Goal: Obtain resource: Download file/media

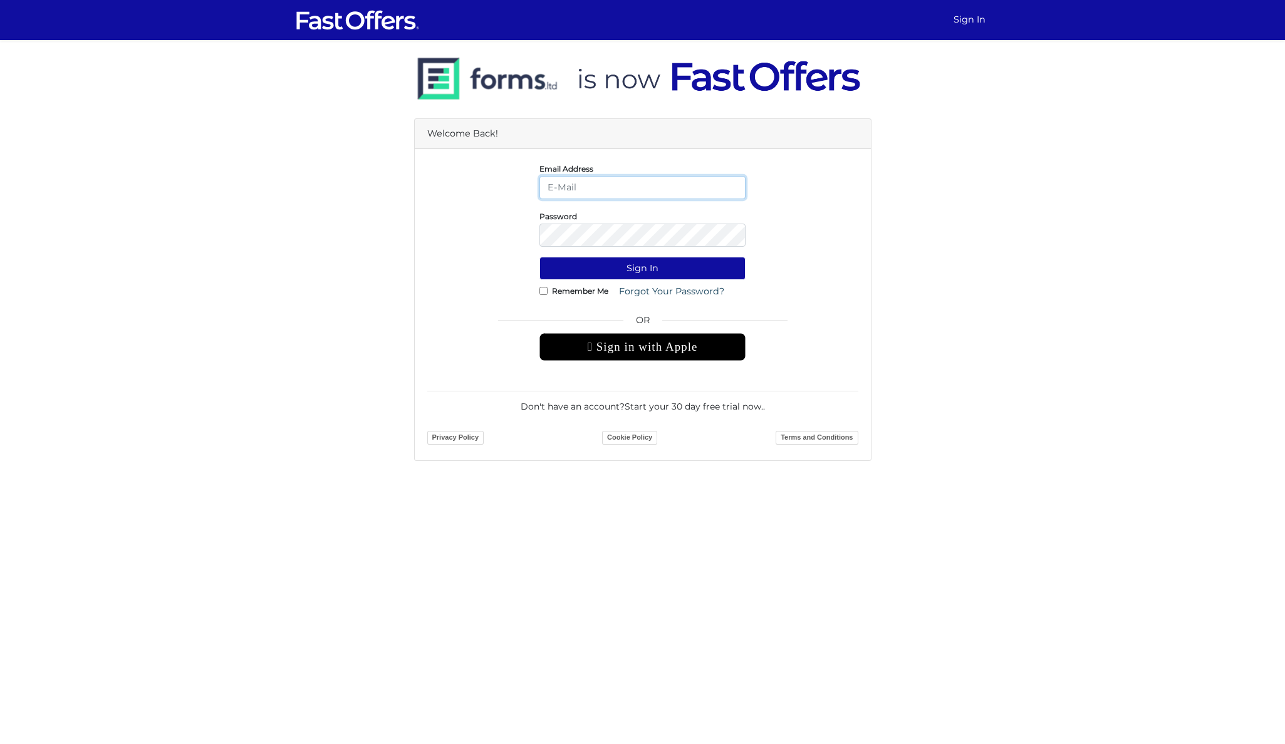
type input "jeremy@getadvantage.ca"
click at [641, 268] on button "Sign In" at bounding box center [642, 268] width 206 height 23
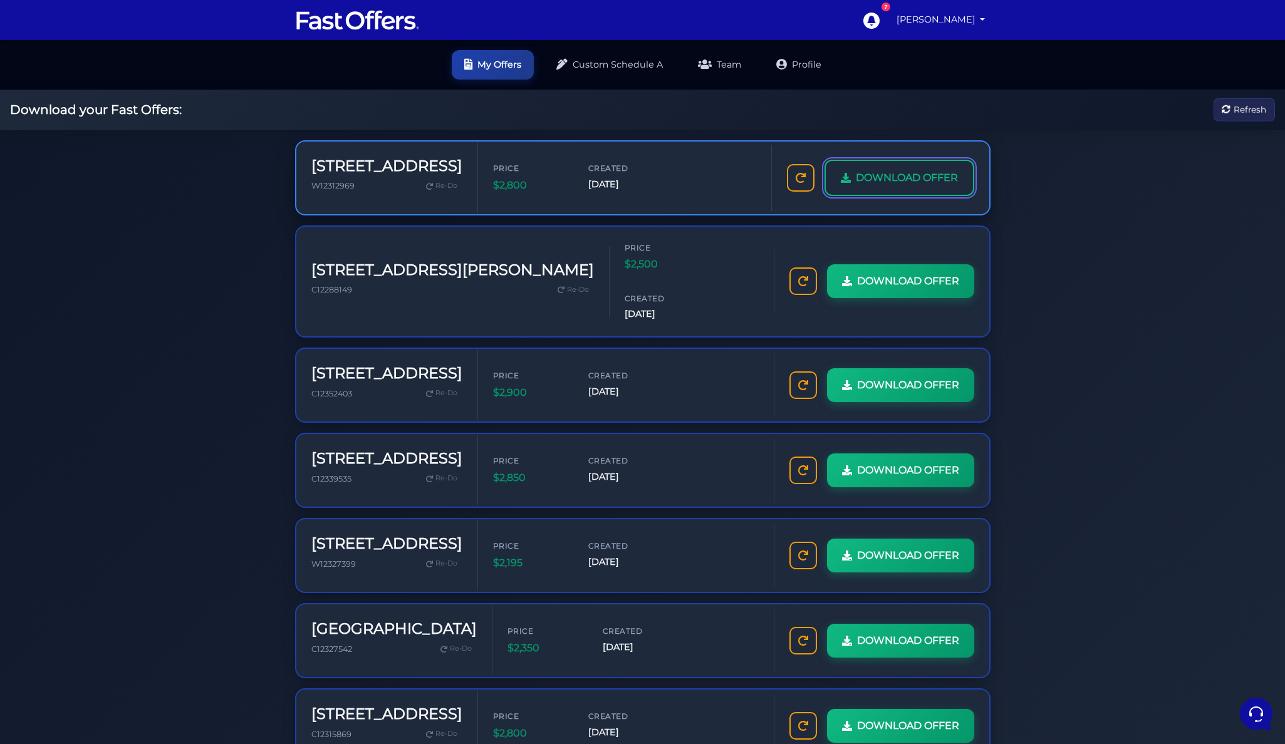
click at [899, 185] on span "DOWNLOAD OFFER" at bounding box center [907, 178] width 102 height 16
